Goal: Navigation & Orientation: Find specific page/section

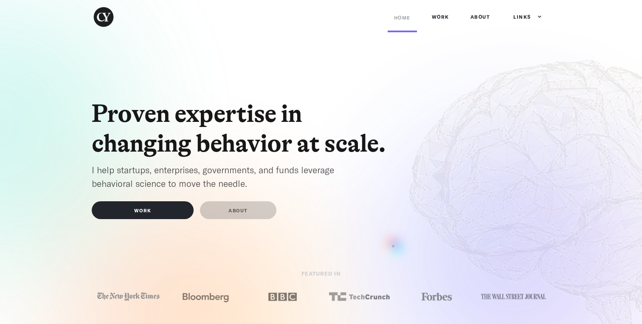
scroll to position [1, 0]
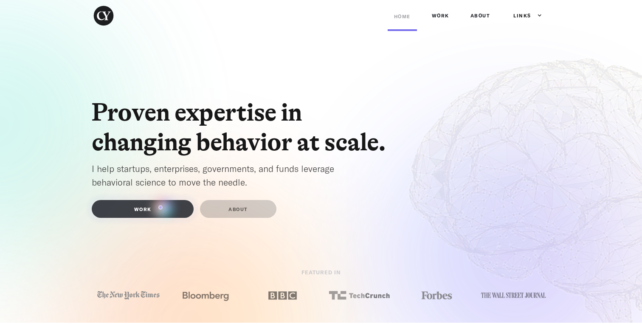
click at [161, 207] on link "WORK" at bounding box center [143, 209] width 102 height 18
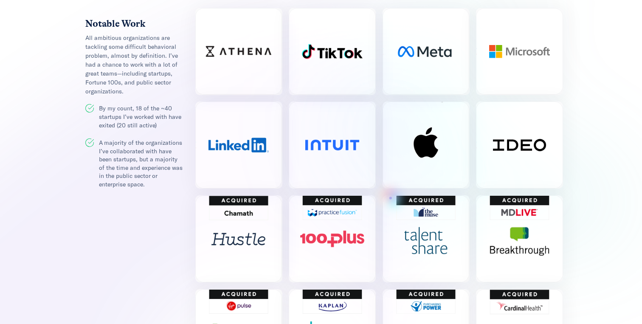
scroll to position [351, 0]
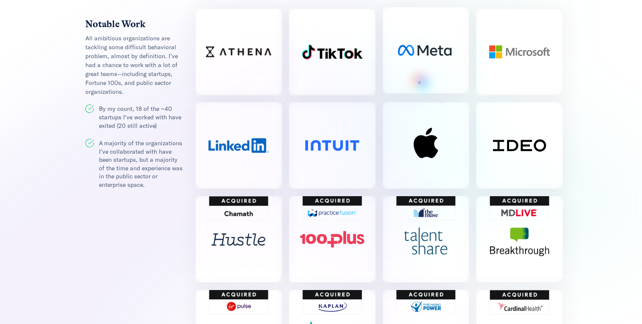
click at [420, 82] on img at bounding box center [426, 50] width 87 height 87
click at [419, 57] on img at bounding box center [426, 50] width 87 height 87
click at [402, 48] on img at bounding box center [426, 50] width 87 height 87
click at [514, 62] on img at bounding box center [519, 50] width 87 height 87
click at [434, 56] on img at bounding box center [426, 50] width 87 height 87
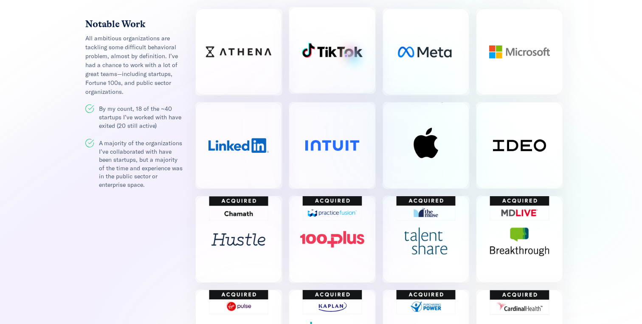
click at [346, 56] on img at bounding box center [332, 50] width 87 height 87
click at [241, 63] on img at bounding box center [238, 50] width 87 height 87
click at [250, 171] on img at bounding box center [238, 143] width 87 height 87
click at [362, 157] on img at bounding box center [332, 143] width 87 height 87
click at [452, 157] on img at bounding box center [426, 143] width 87 height 87
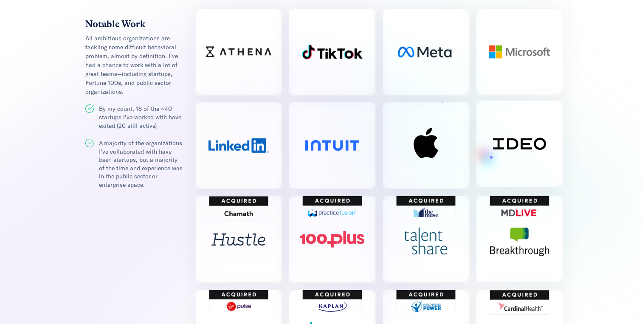
drag, startPoint x: 452, startPoint y: 157, endPoint x: 491, endPoint y: 157, distance: 39.9
click at [494, 157] on img at bounding box center [519, 143] width 87 height 87
click at [445, 66] on img at bounding box center [426, 50] width 87 height 87
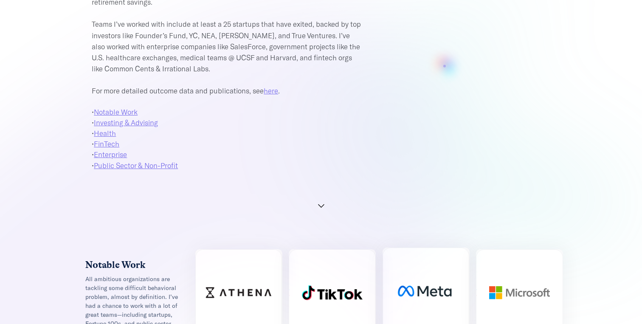
scroll to position [20, 0]
